Goal: Book appointment/travel/reservation

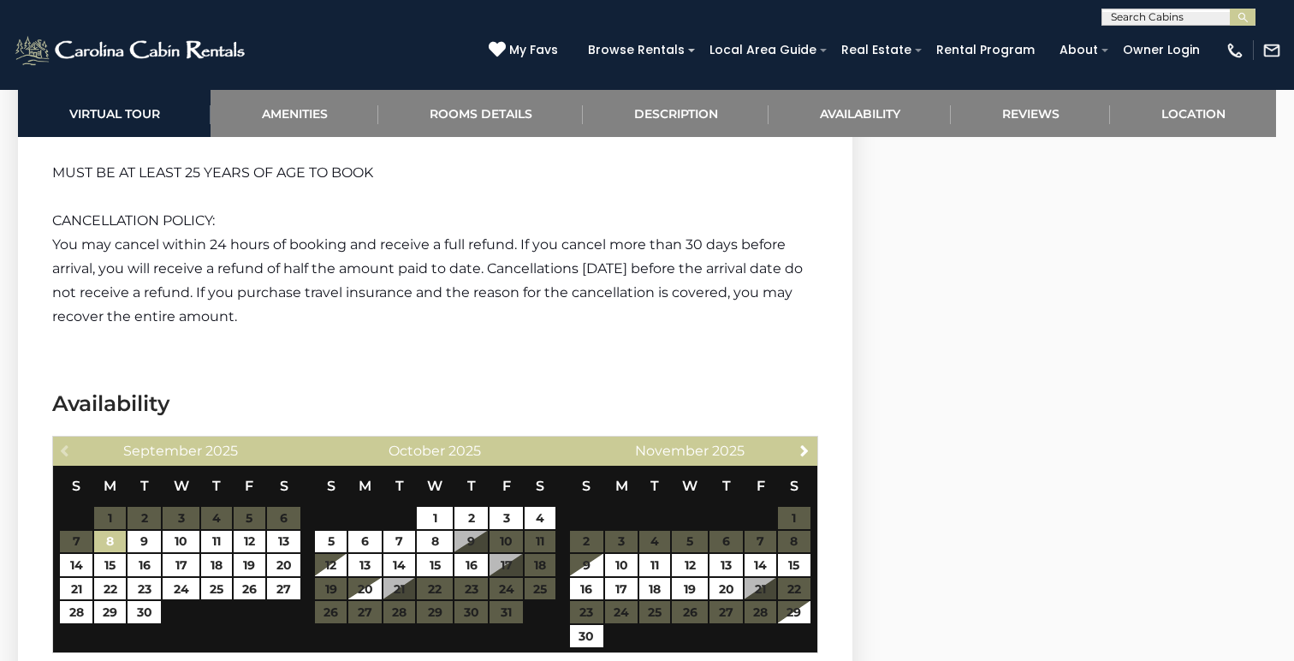
scroll to position [3102, 0]
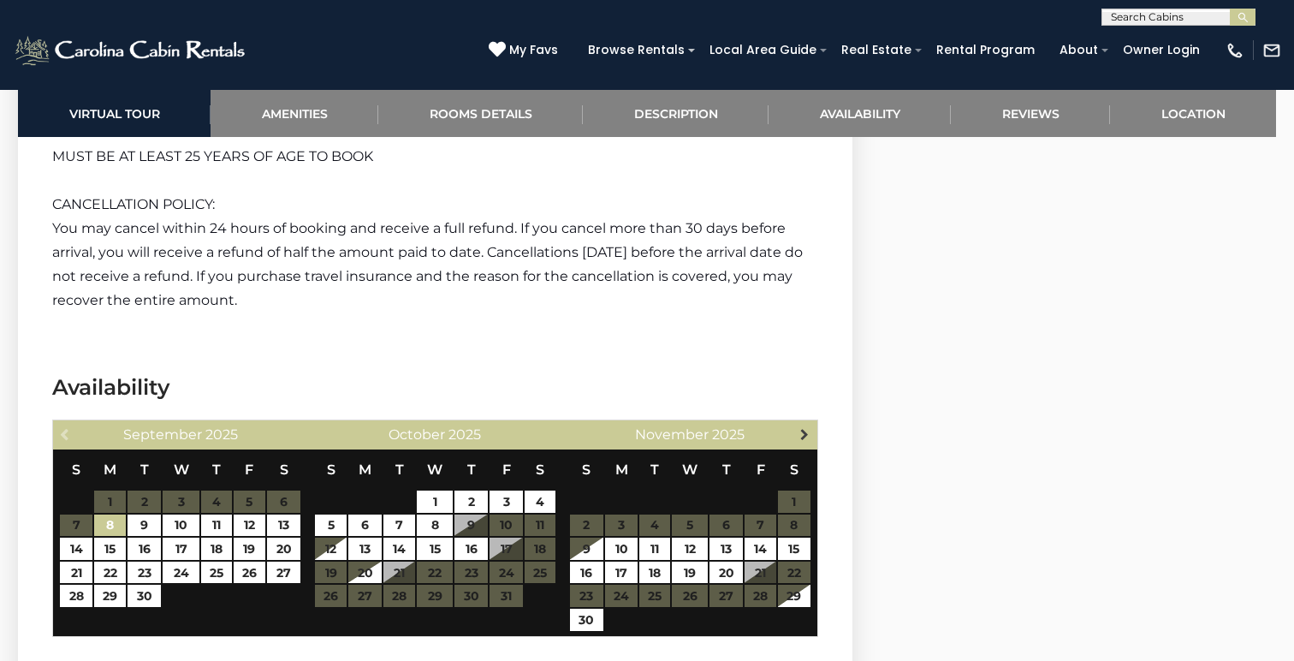
click at [795, 423] on link "Next" at bounding box center [804, 433] width 21 height 21
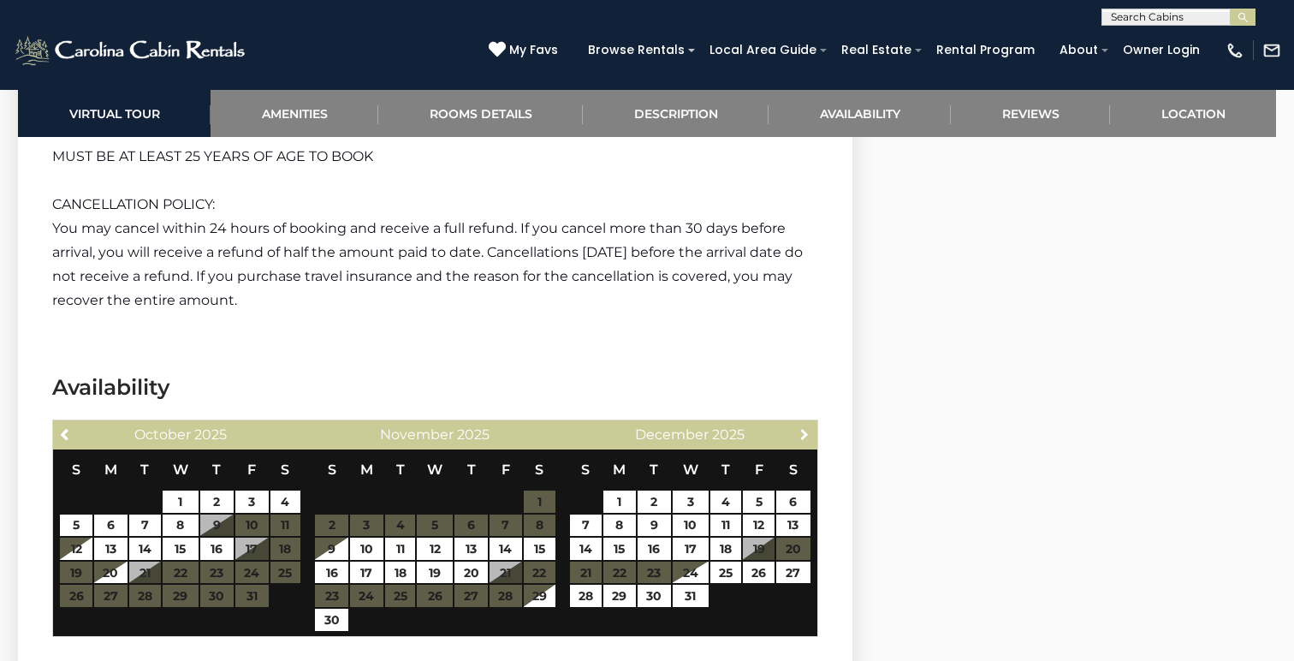
click at [795, 423] on link "Next" at bounding box center [804, 433] width 21 height 21
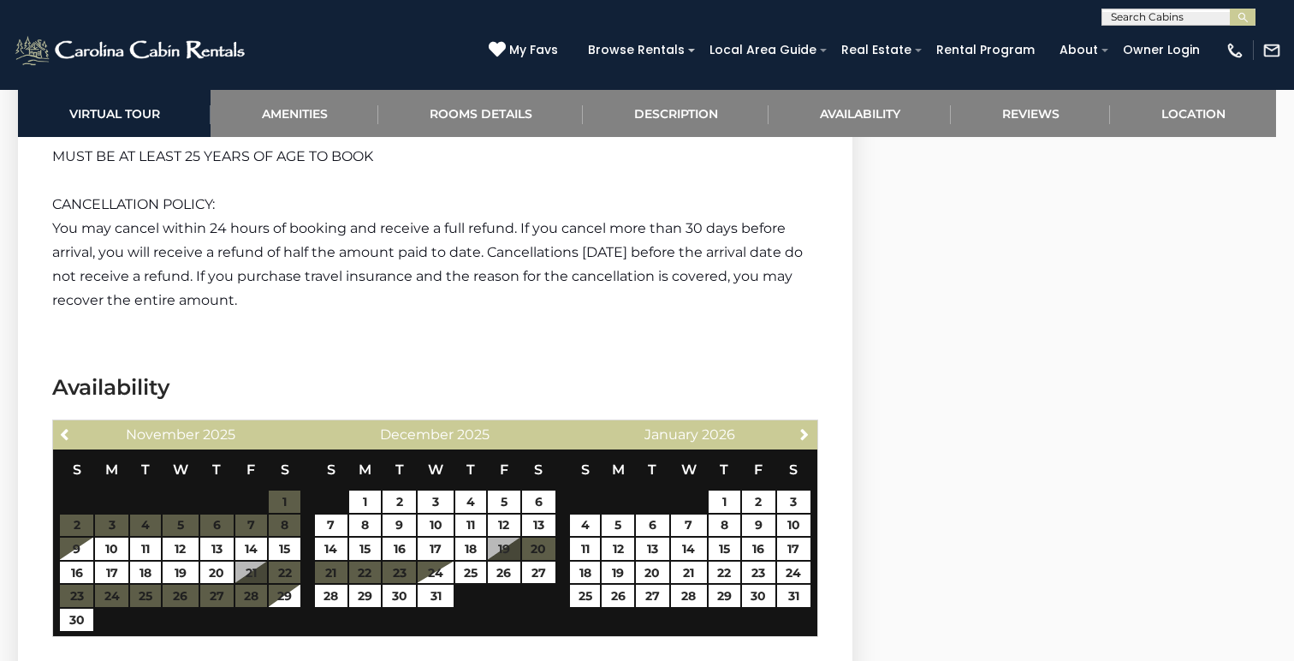
click at [795, 423] on link "Next" at bounding box center [804, 433] width 21 height 21
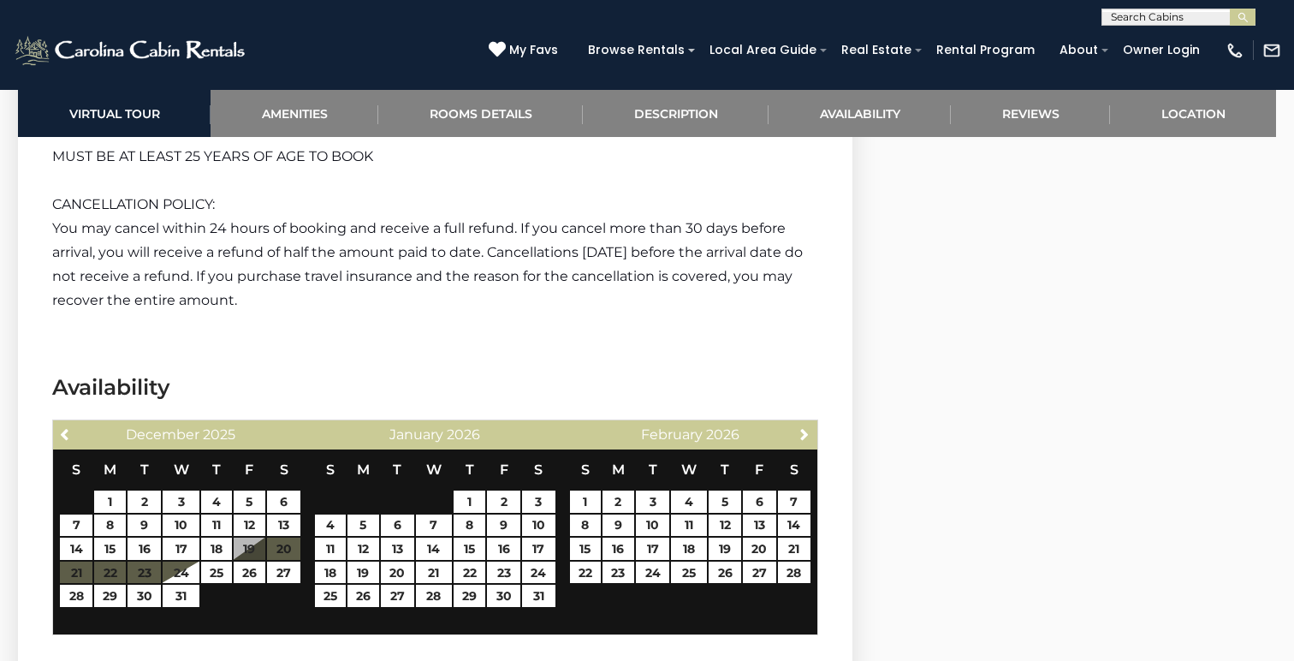
click at [795, 423] on link "Next" at bounding box center [804, 433] width 21 height 21
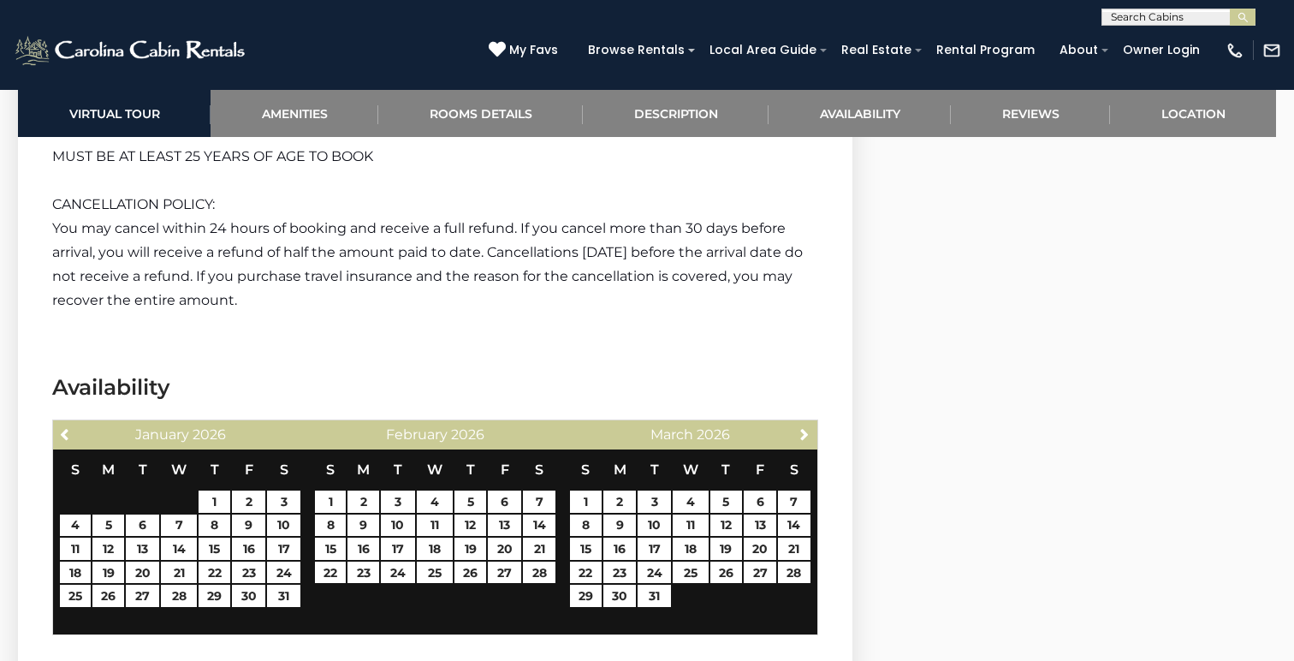
click at [795, 423] on link "Next" at bounding box center [804, 433] width 21 height 21
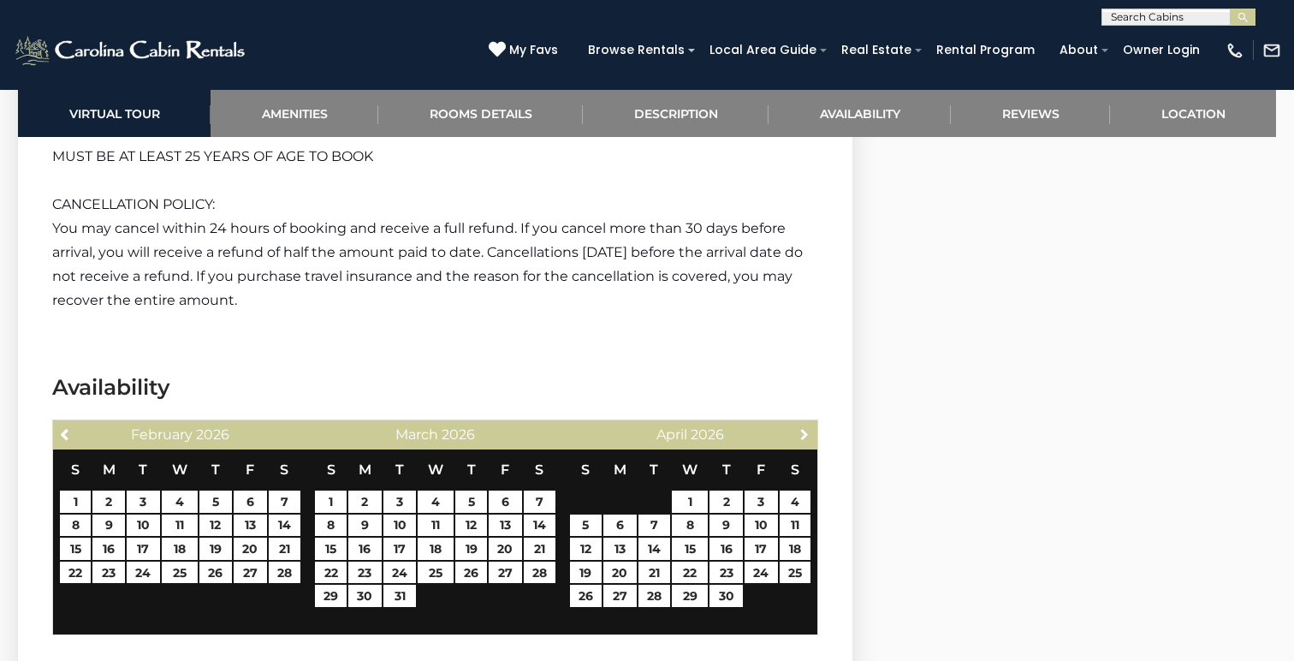
click at [795, 423] on link "Next" at bounding box center [804, 433] width 21 height 21
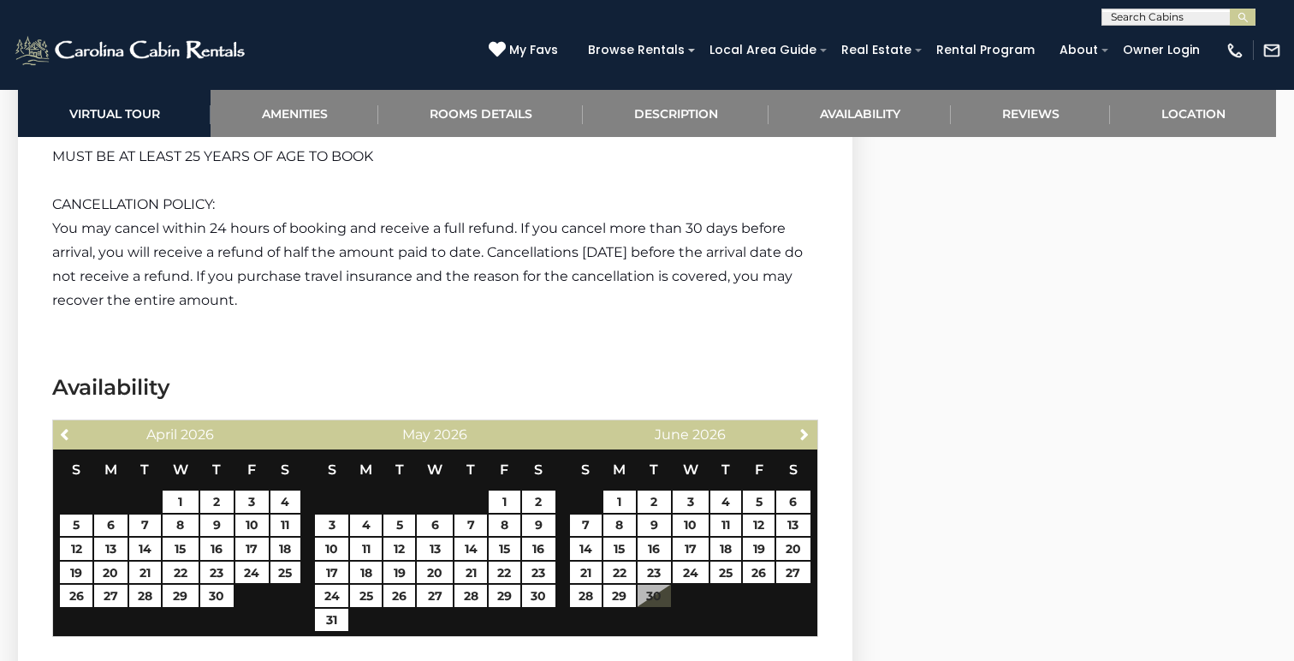
click at [795, 423] on link "Next" at bounding box center [804, 433] width 21 height 21
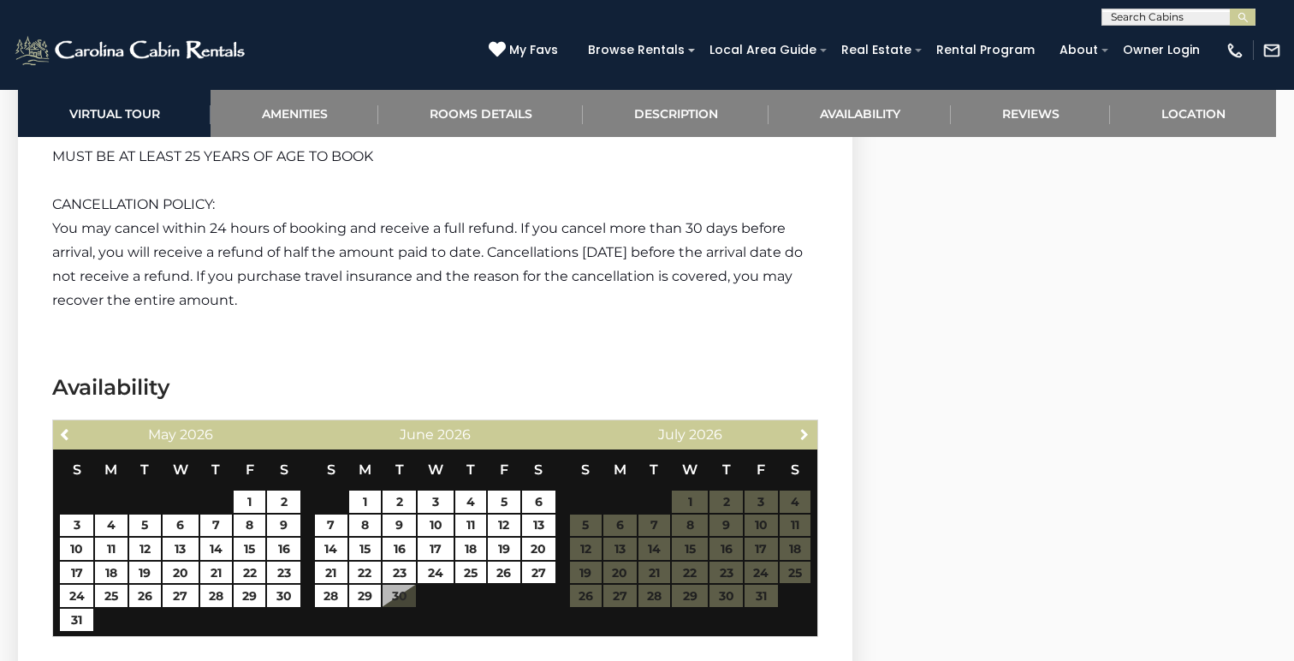
click at [795, 423] on link "Next" at bounding box center [804, 433] width 21 height 21
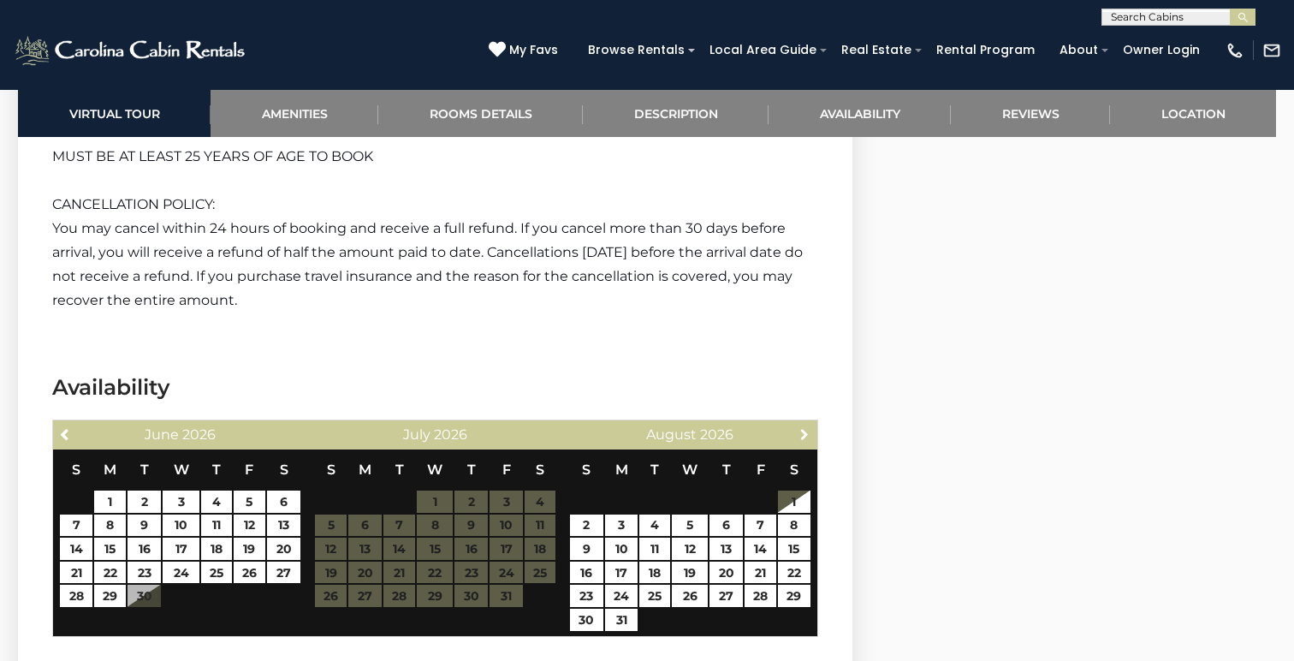
click at [795, 423] on link "Next" at bounding box center [804, 433] width 21 height 21
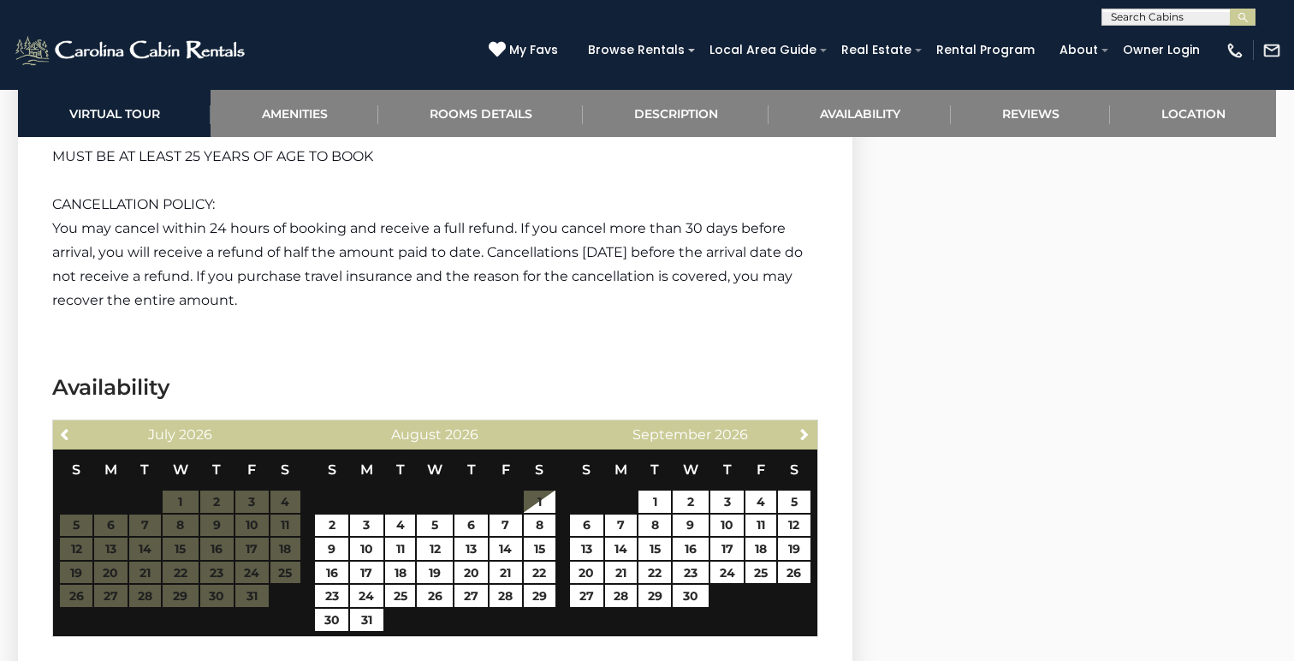
click at [795, 423] on link "Next" at bounding box center [804, 433] width 21 height 21
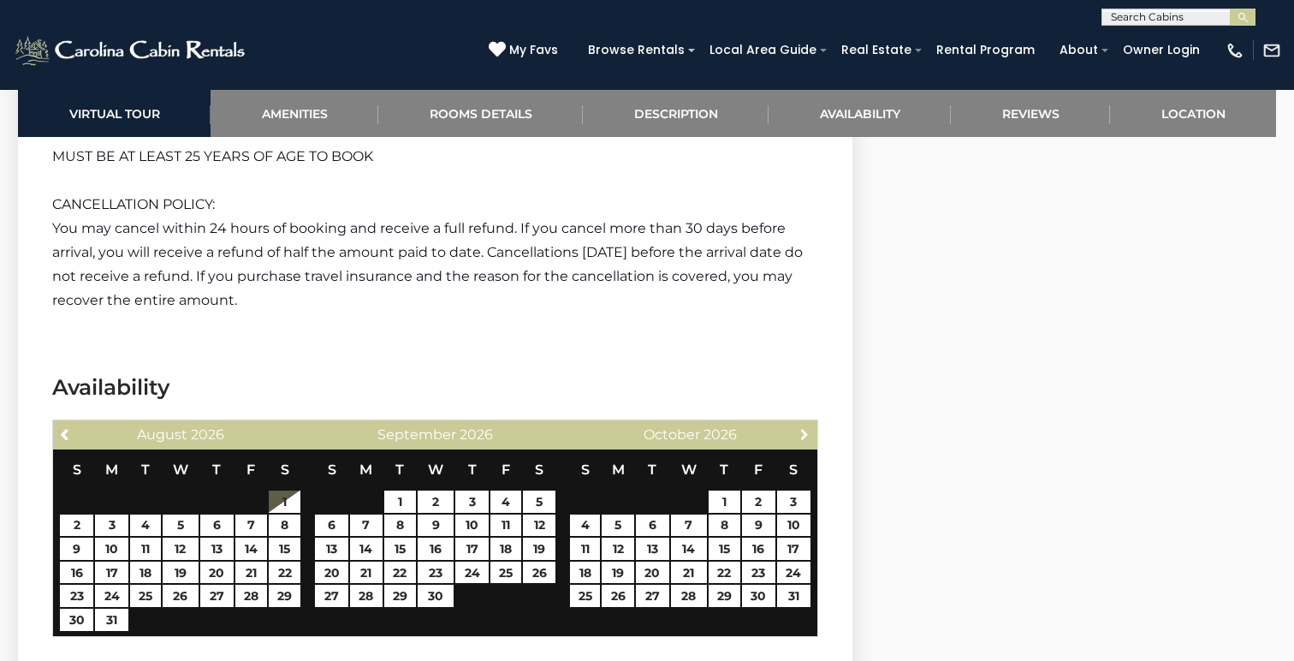
click at [795, 423] on link "Next" at bounding box center [804, 433] width 21 height 21
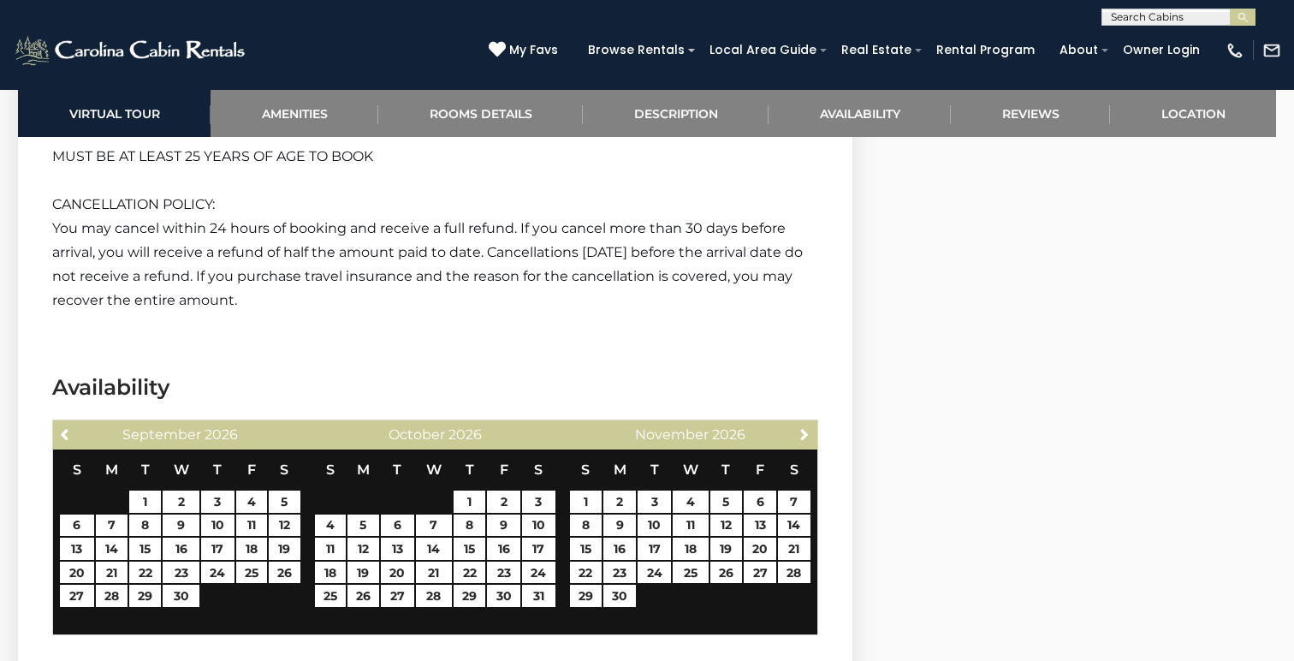
click at [795, 423] on link "Next" at bounding box center [804, 433] width 21 height 21
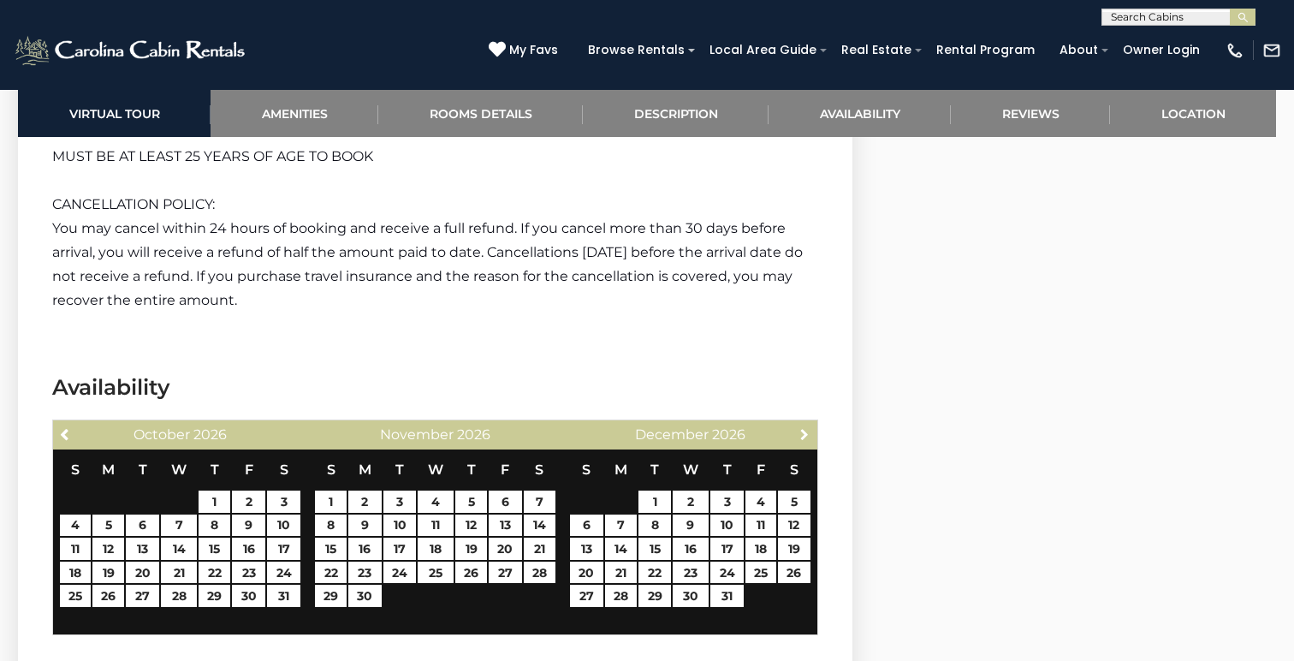
click at [795, 423] on link "Next" at bounding box center [804, 433] width 21 height 21
